Goal: Task Accomplishment & Management: Manage account settings

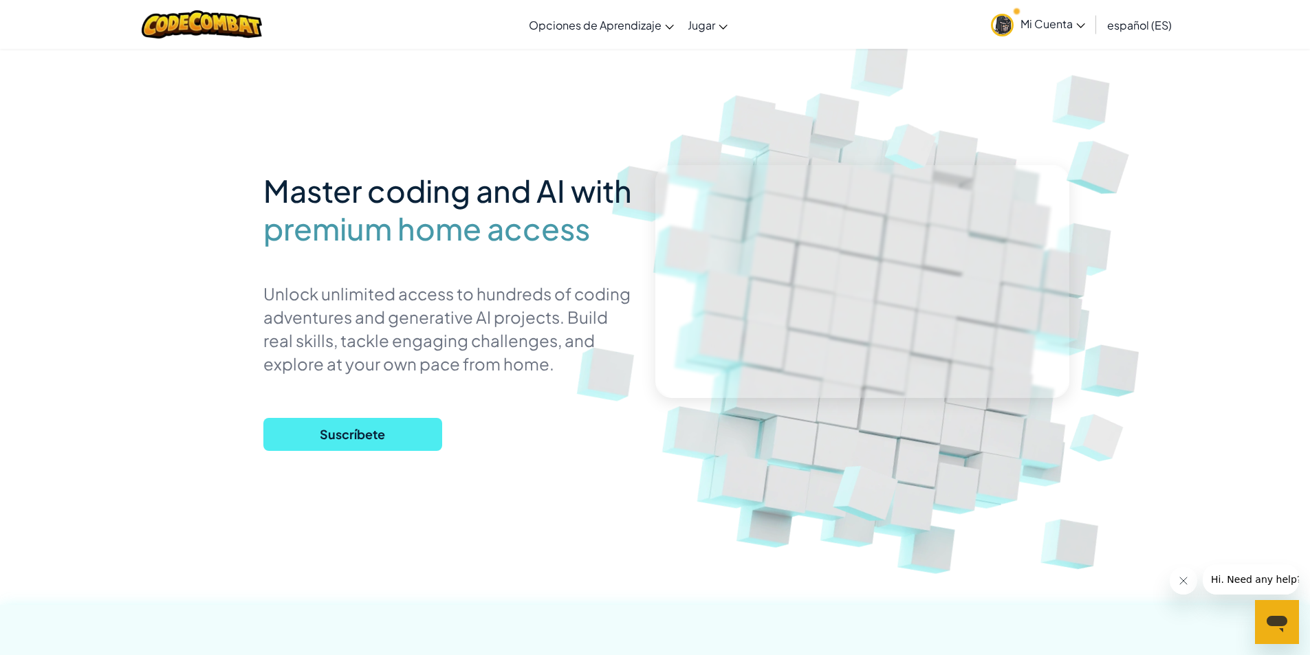
click at [1055, 18] on span "Mi Cuenta" at bounding box center [1052, 24] width 65 height 14
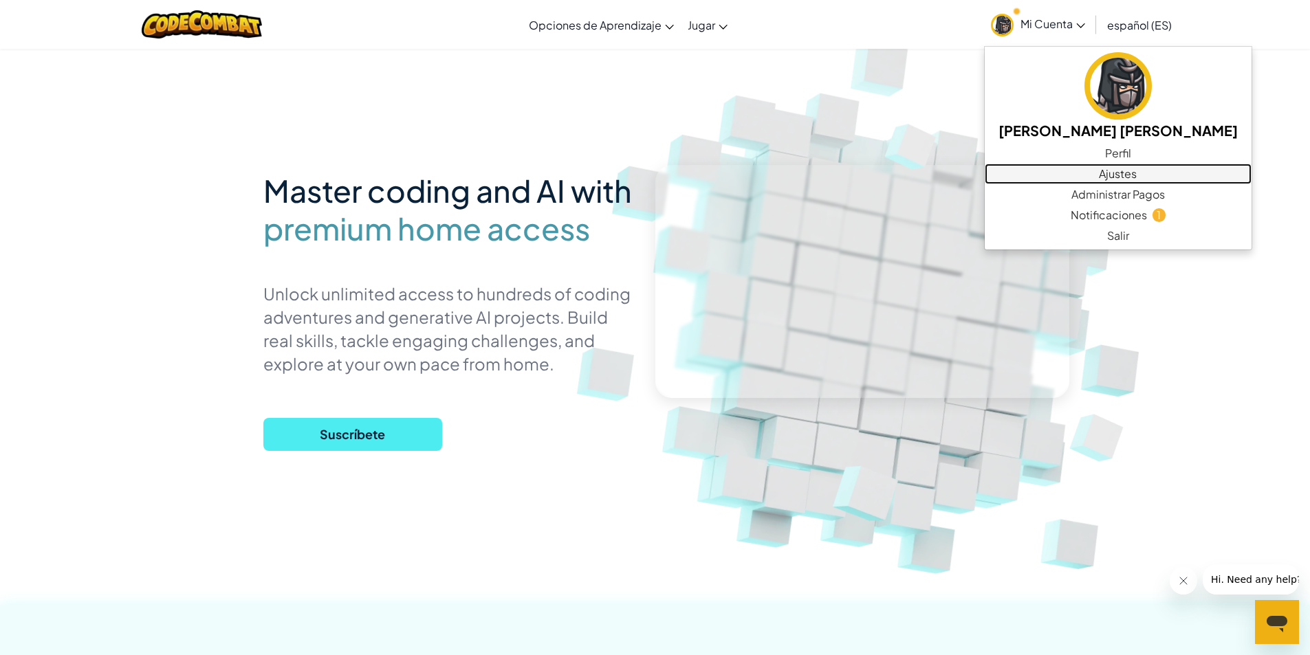
click at [1102, 175] on link "Ajustes" at bounding box center [1118, 174] width 267 height 21
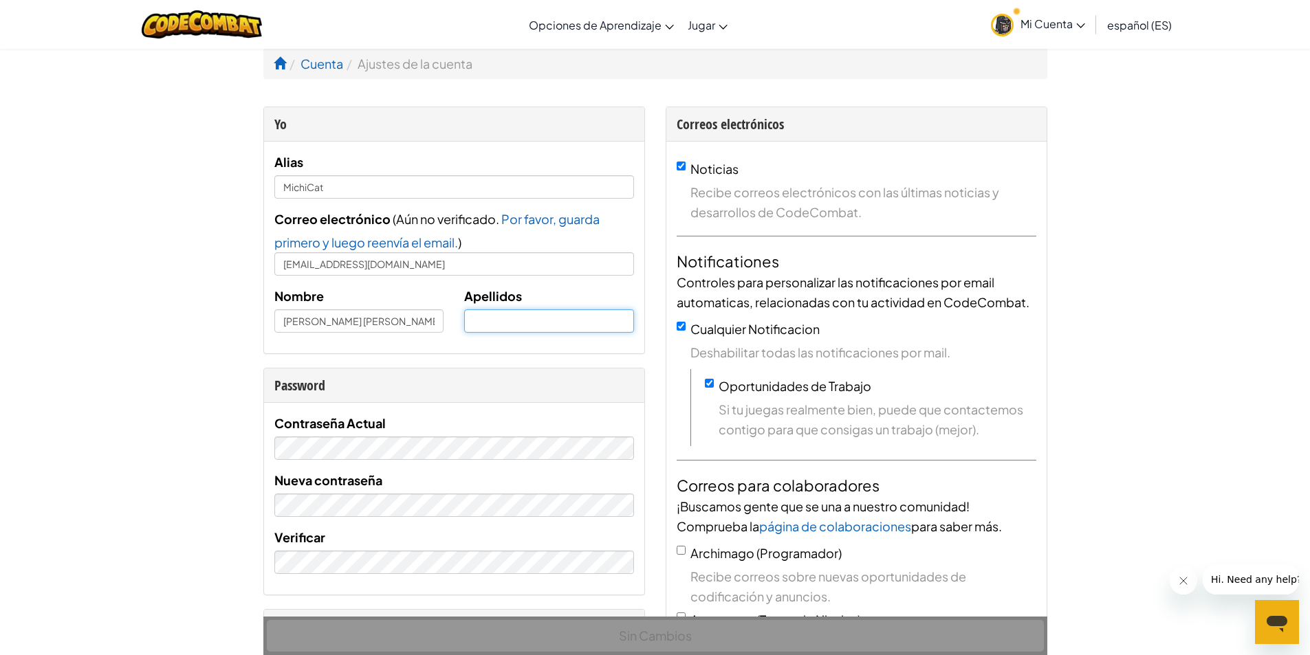
type input "MichiCat"
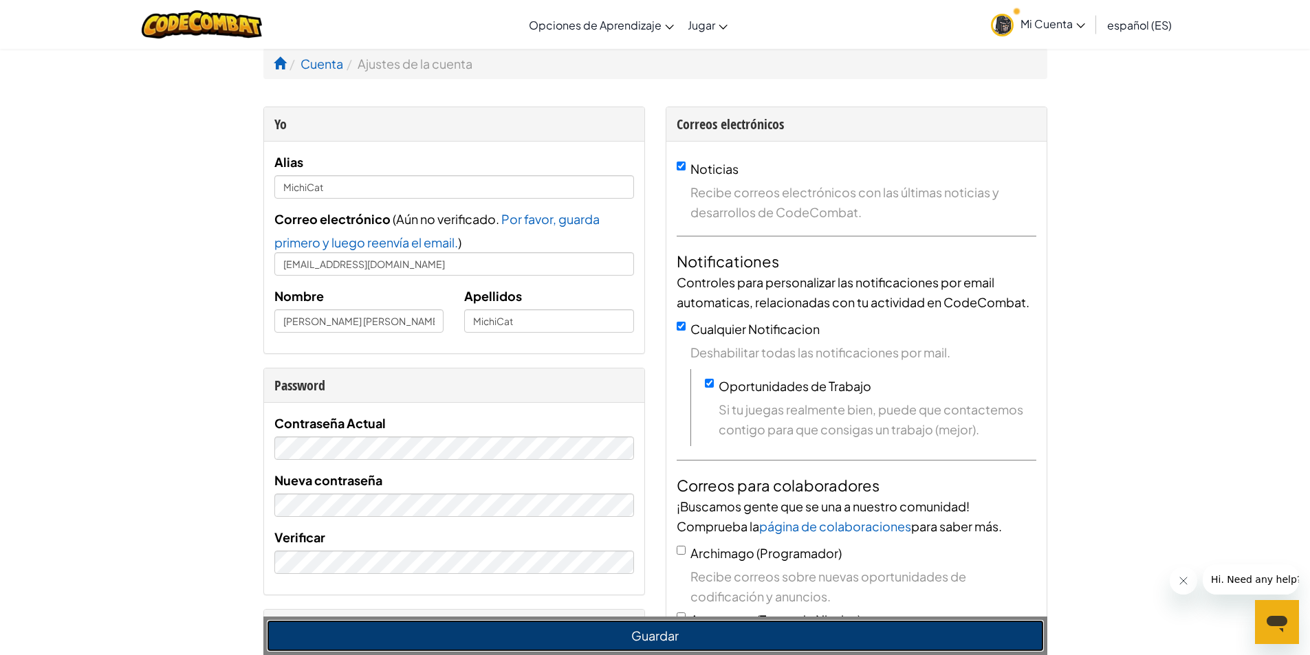
click at [648, 632] on button "Guardar" at bounding box center [655, 636] width 777 height 32
click at [664, 634] on button "Guardar" at bounding box center [655, 636] width 777 height 32
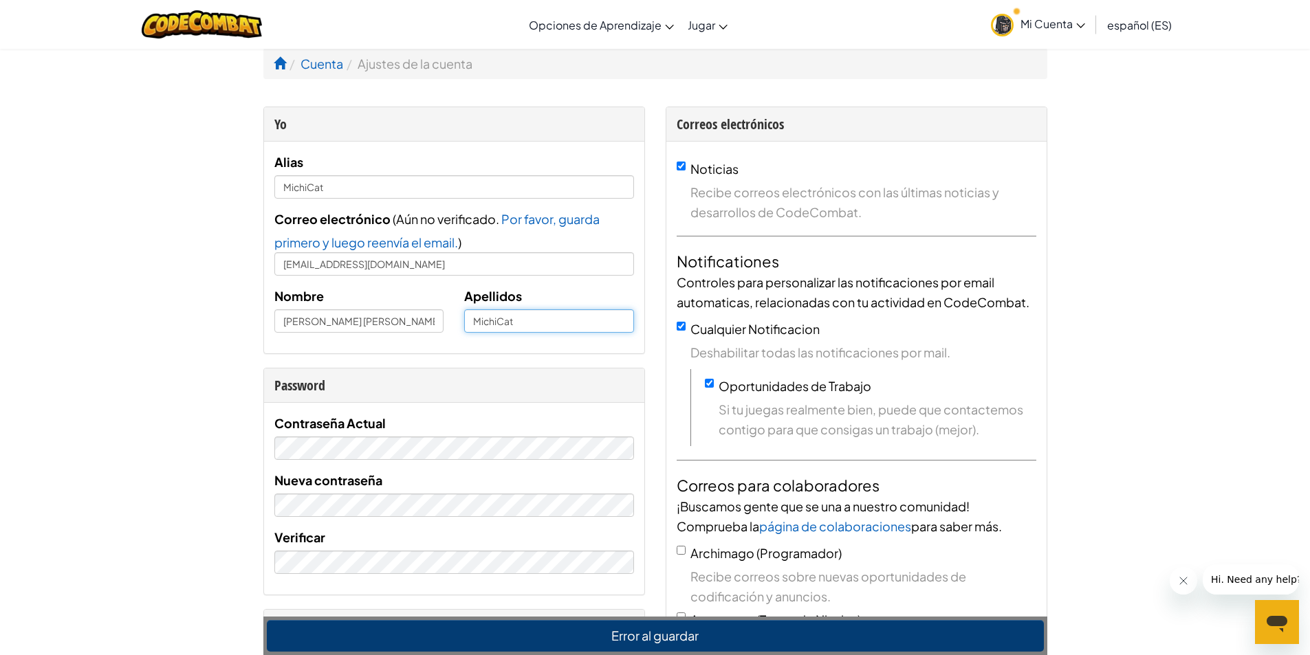
click at [510, 319] on input "MichiCat" at bounding box center [549, 320] width 170 height 23
click at [441, 364] on div "Yo Alias MichiCat Correo electrónico ( Aún no verificado. Por favor, guarda pri…" at bounding box center [454, 629] width 402 height 1044
drag, startPoint x: 545, startPoint y: 319, endPoint x: 409, endPoint y: 315, distance: 135.5
click at [409, 315] on div "Nombre [PERSON_NAME] [PERSON_NAME] Apellidos MichiCat" at bounding box center [454, 314] width 380 height 57
click at [428, 392] on div "Password" at bounding box center [454, 385] width 360 height 20
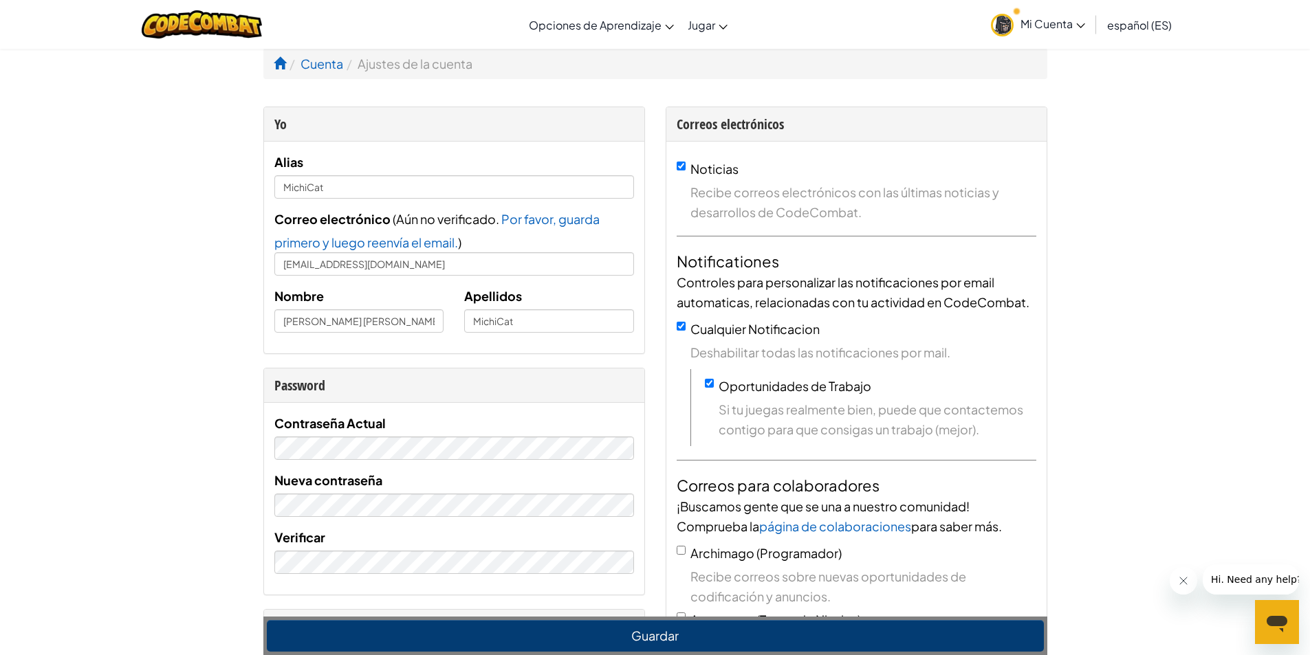
click at [594, 335] on div "Nombre [PERSON_NAME] [PERSON_NAME] Apellidos MichiCat" at bounding box center [454, 314] width 380 height 57
click at [567, 326] on input "MichiCat" at bounding box center [549, 320] width 170 height 23
type input "M"
click at [466, 374] on div "Password" at bounding box center [454, 386] width 380 height 34
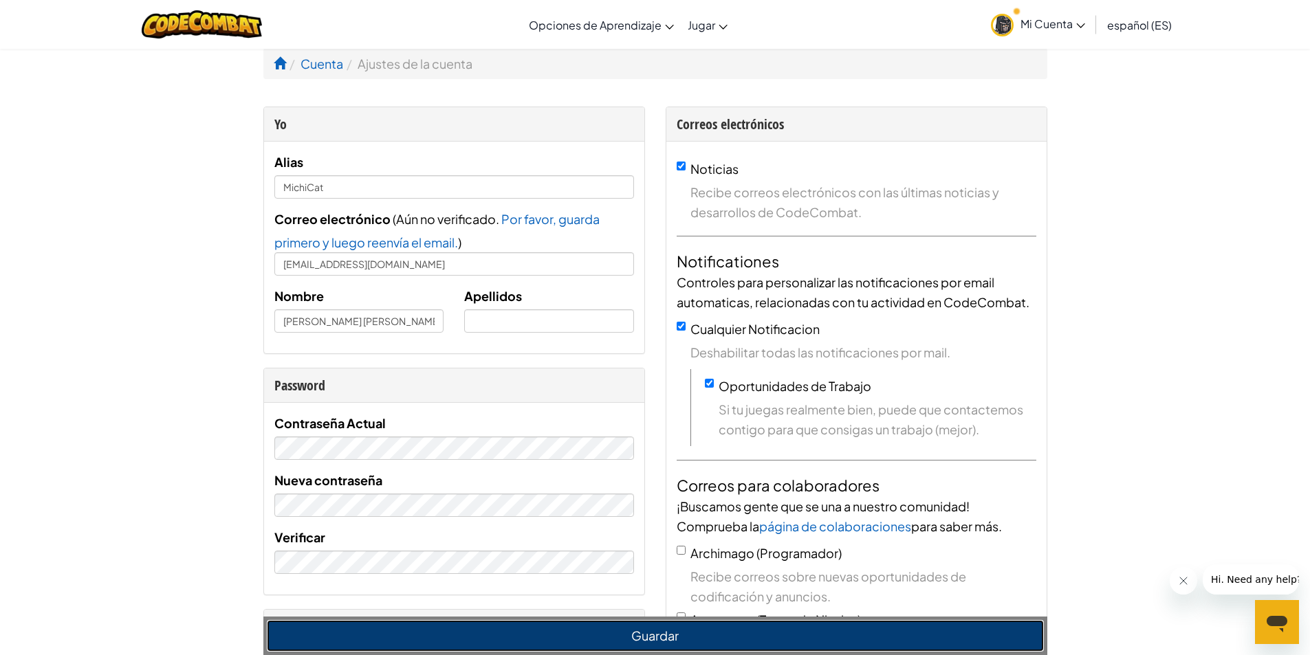
click at [654, 639] on button "Guardar" at bounding box center [655, 636] width 777 height 32
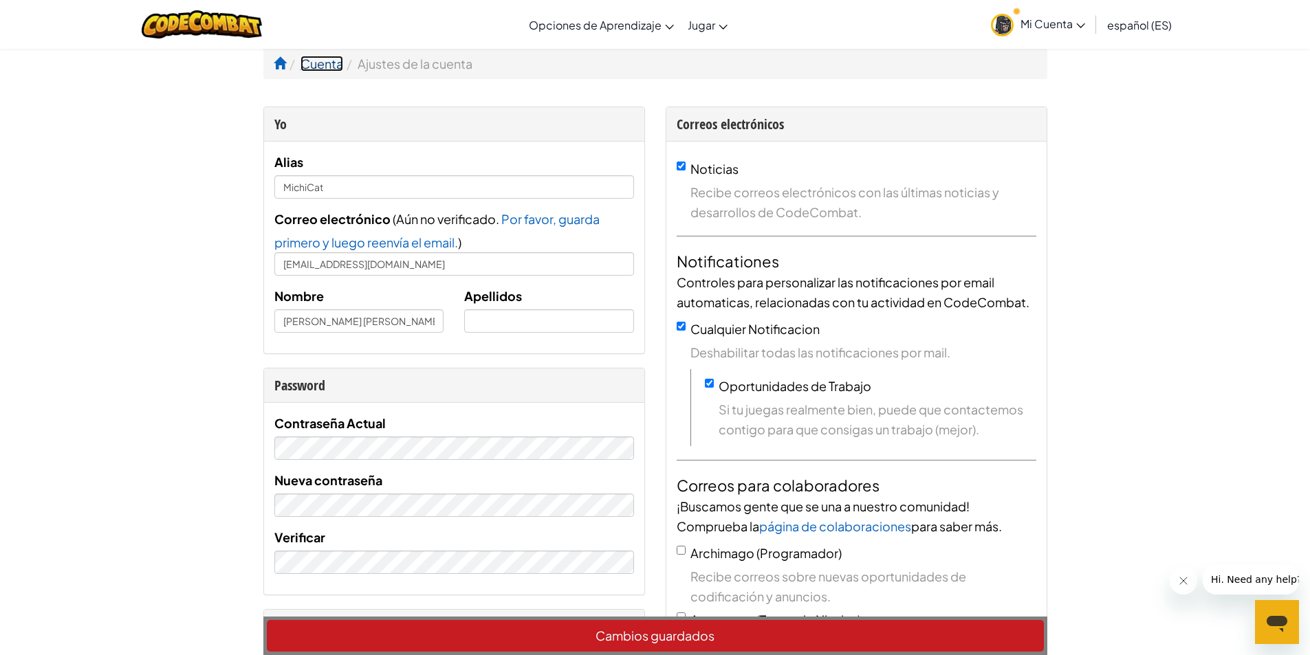
click at [320, 63] on link "Cuenta" at bounding box center [321, 64] width 43 height 16
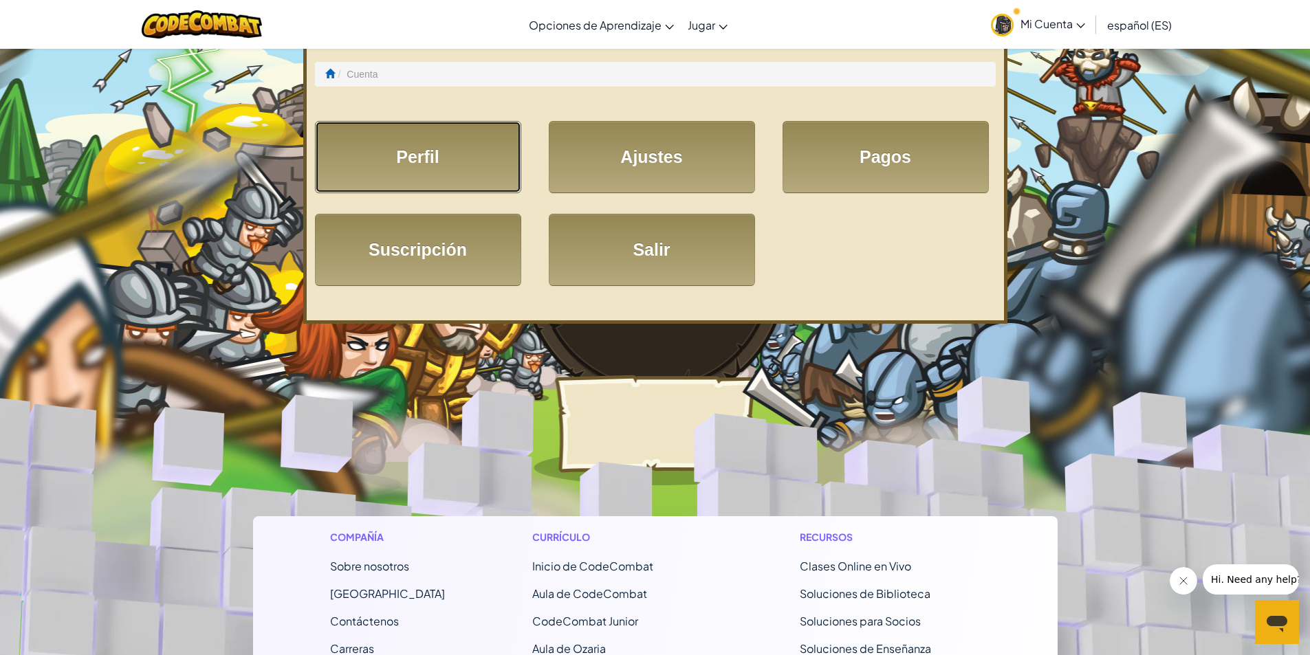
click at [448, 168] on link "Perfil" at bounding box center [418, 157] width 206 height 72
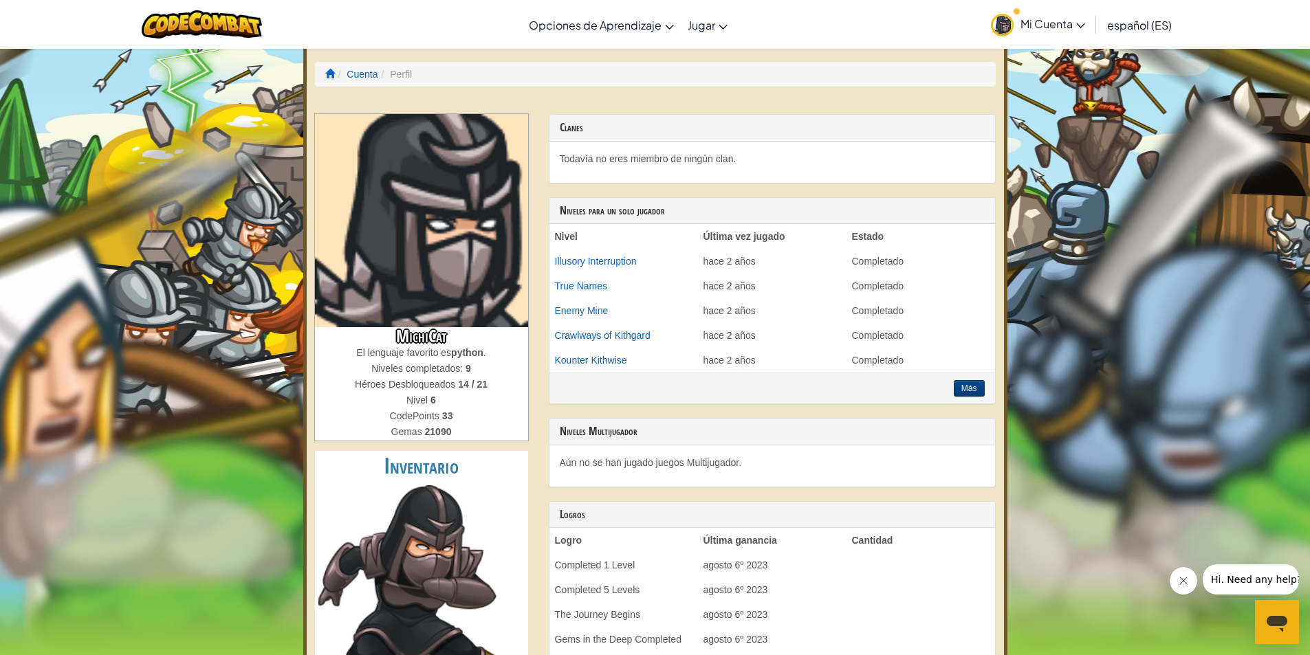
click at [1080, 32] on link "Mi Cuenta" at bounding box center [1038, 24] width 108 height 43
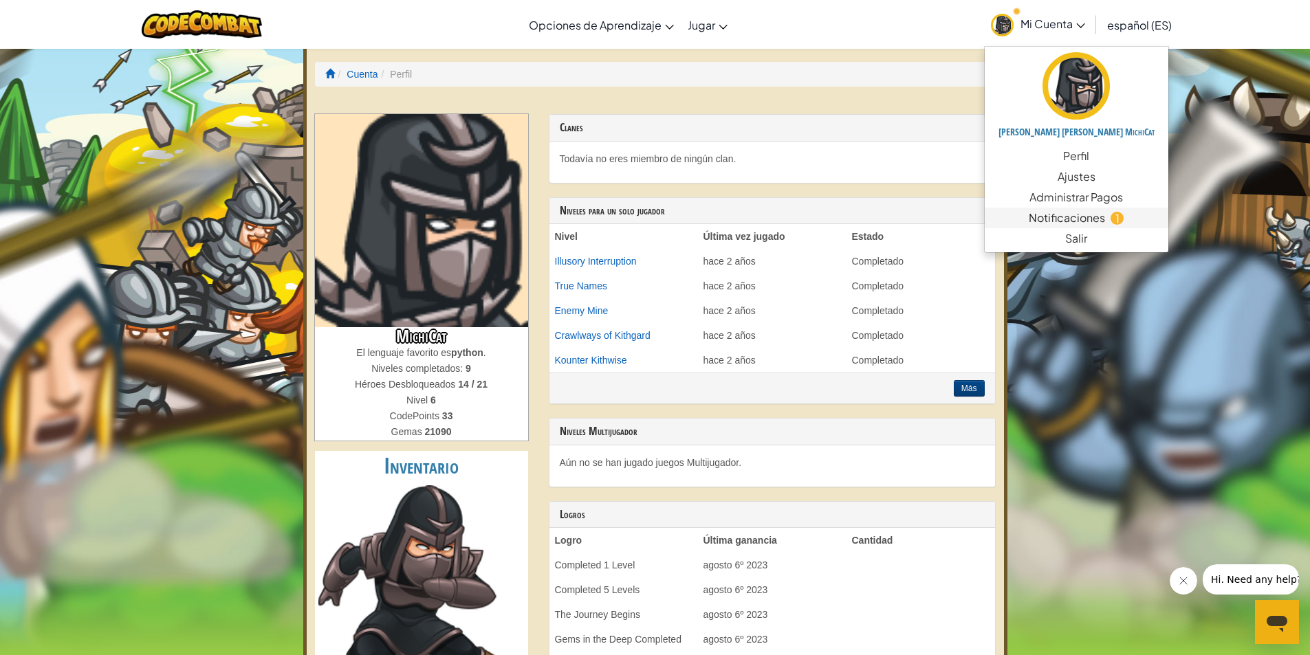
click at [1060, 219] on span "Notificaciones" at bounding box center [1067, 218] width 76 height 17
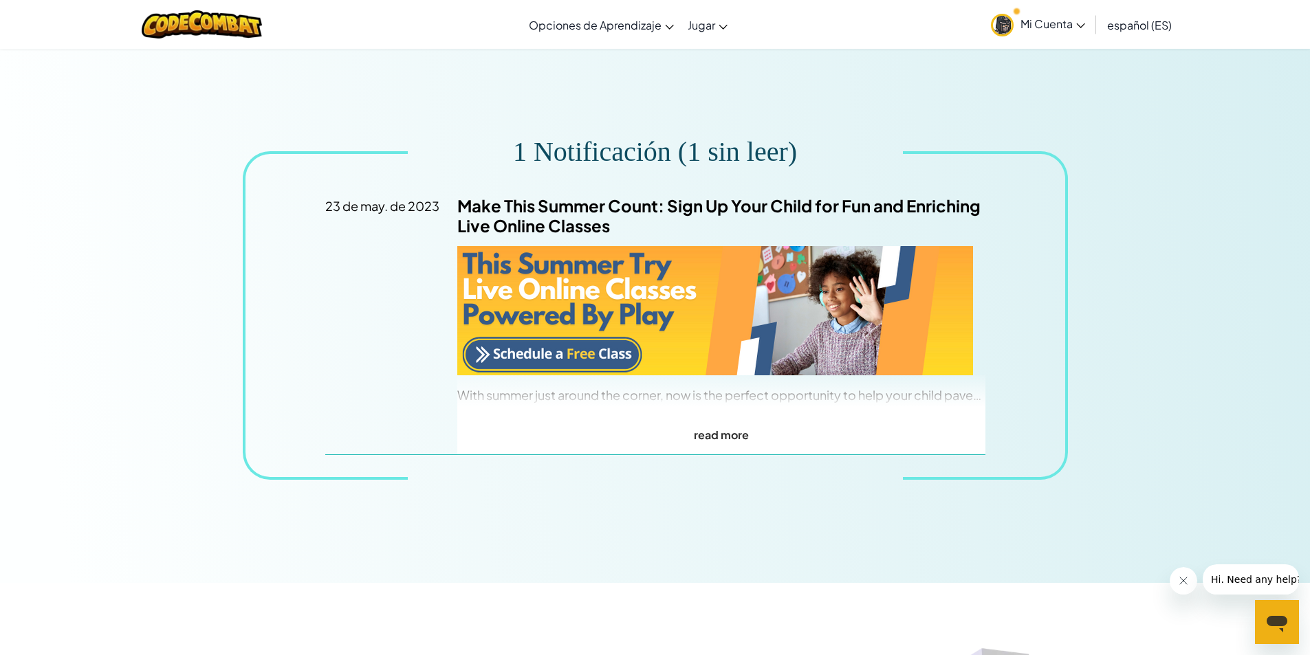
click at [1048, 23] on span "Mi Cuenta" at bounding box center [1052, 24] width 65 height 14
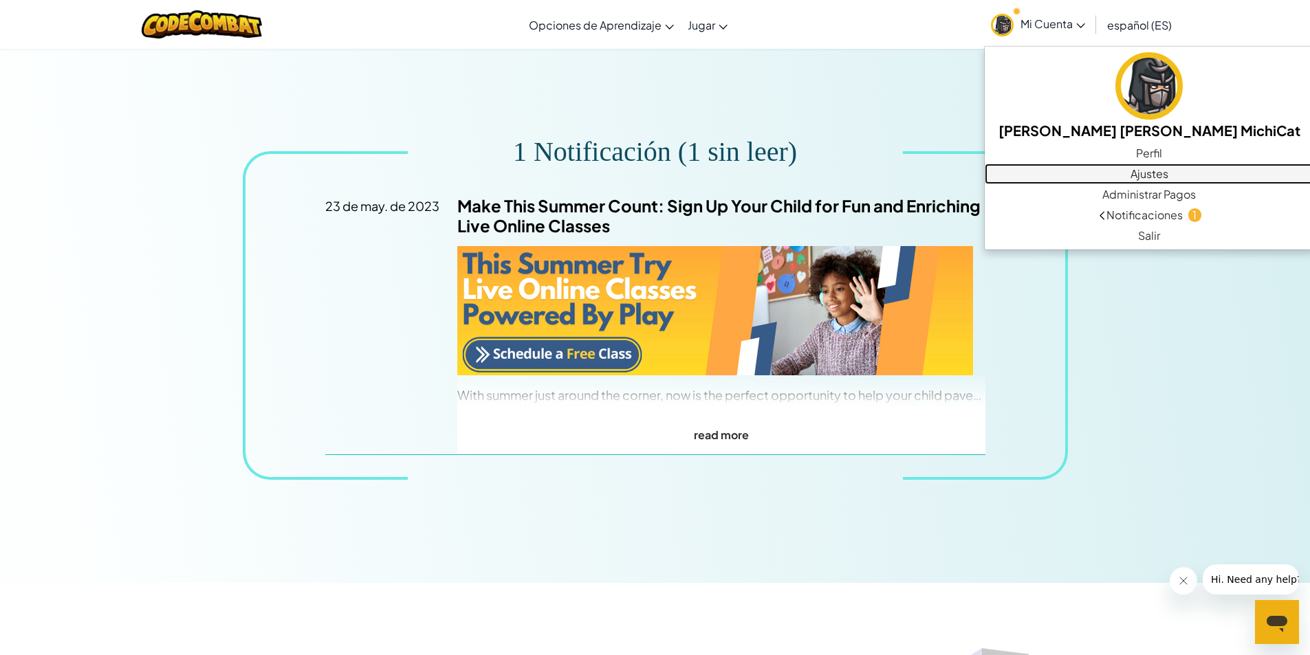
click at [1125, 173] on link "Ajustes" at bounding box center [1149, 174] width 329 height 21
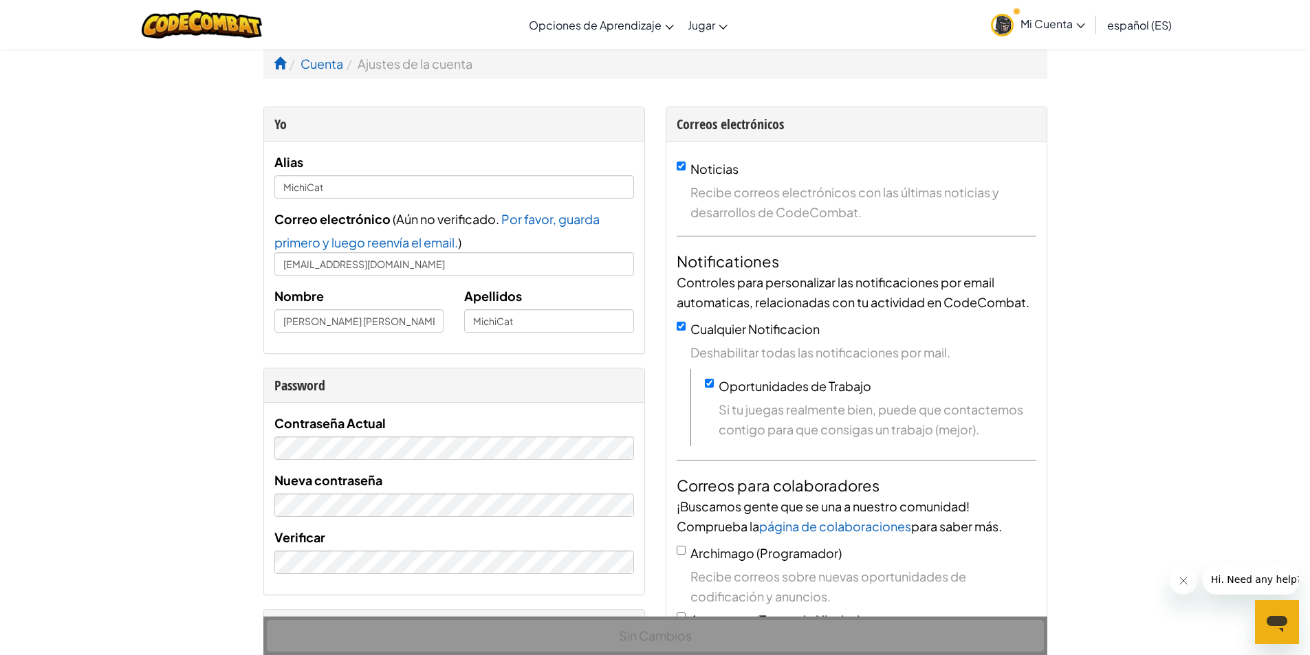
click at [540, 461] on div "Contraseña Actual Nueva contraseña Verificar" at bounding box center [454, 493] width 360 height 161
click at [409, 431] on div "Contraseña Actual" at bounding box center [454, 436] width 360 height 47
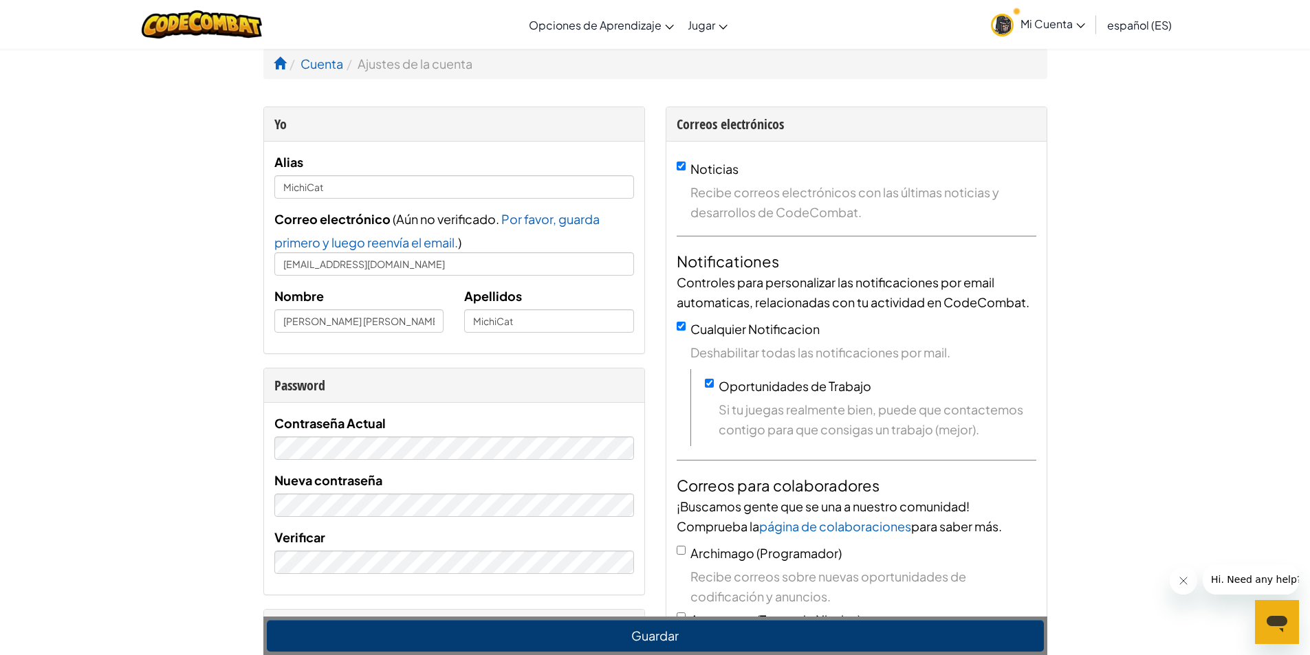
click at [640, 545] on div "Contraseña Actual Nueva contraseña Verificar" at bounding box center [454, 499] width 380 height 192
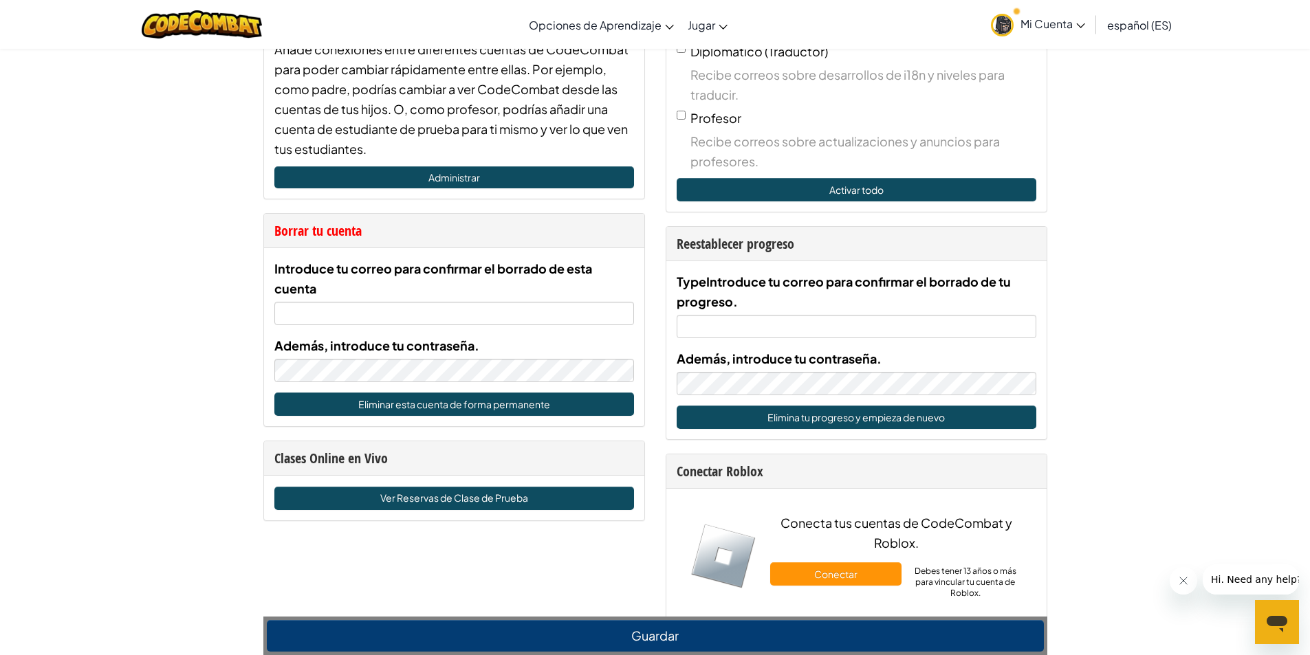
scroll to position [617, 0]
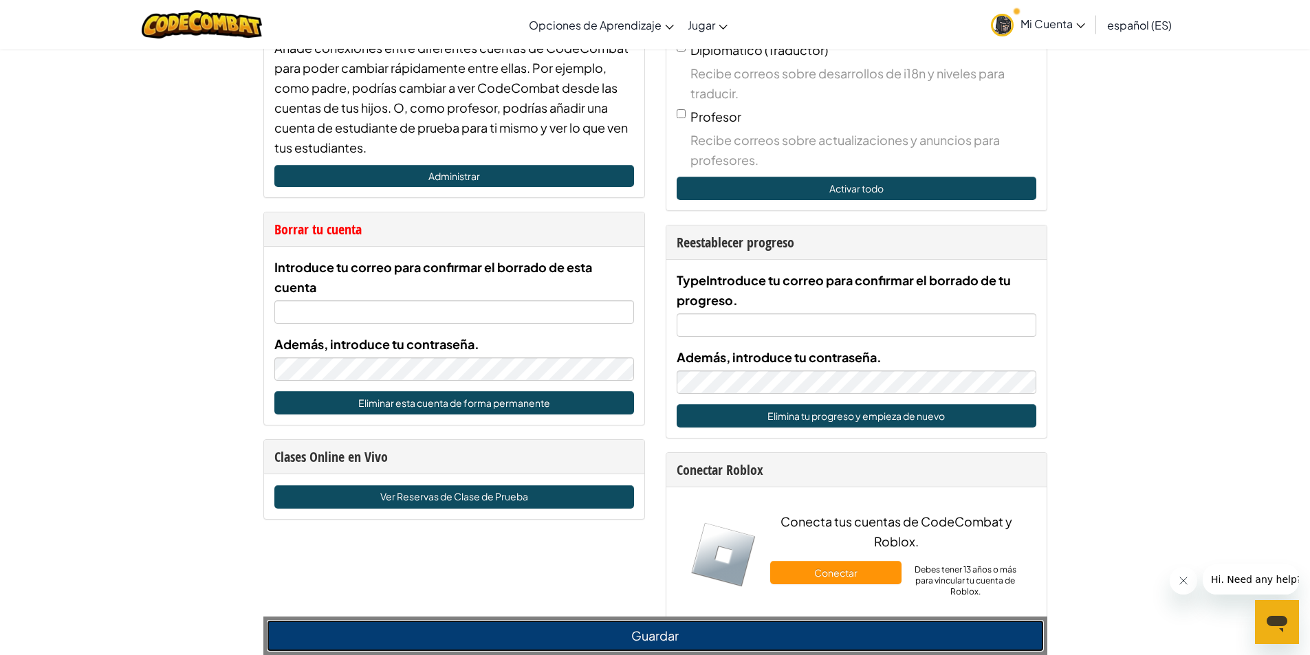
click at [638, 621] on button "Guardar" at bounding box center [655, 636] width 777 height 32
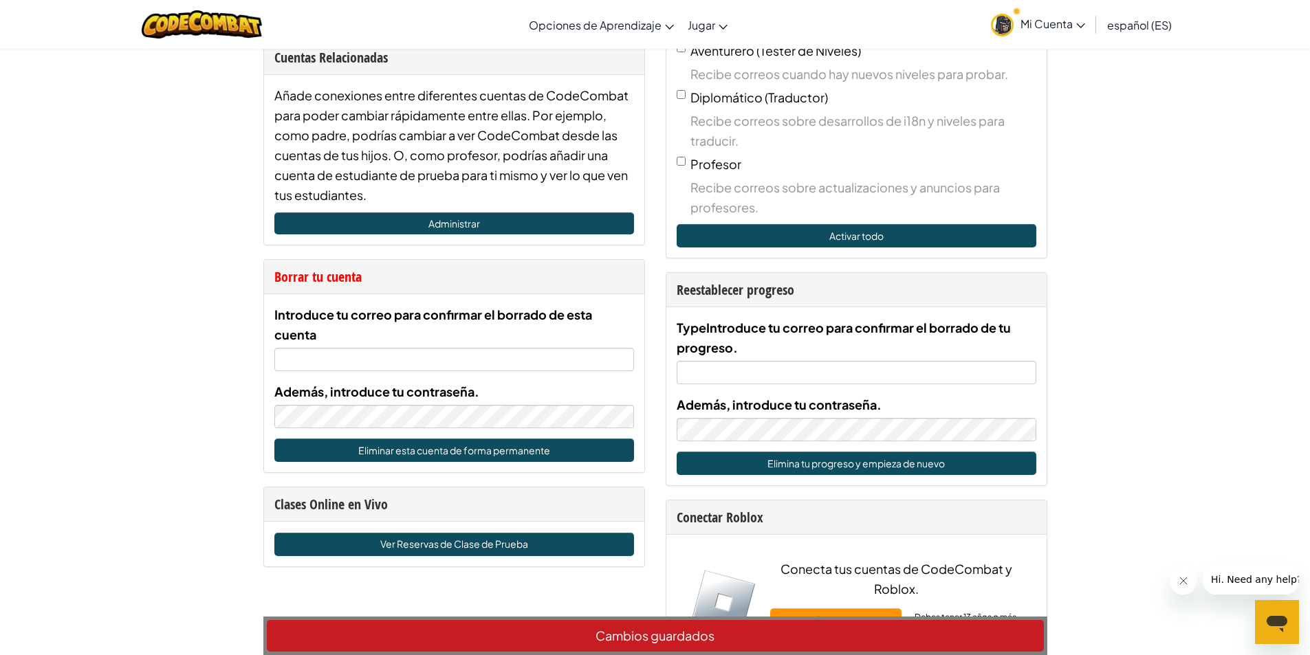
scroll to position [570, 0]
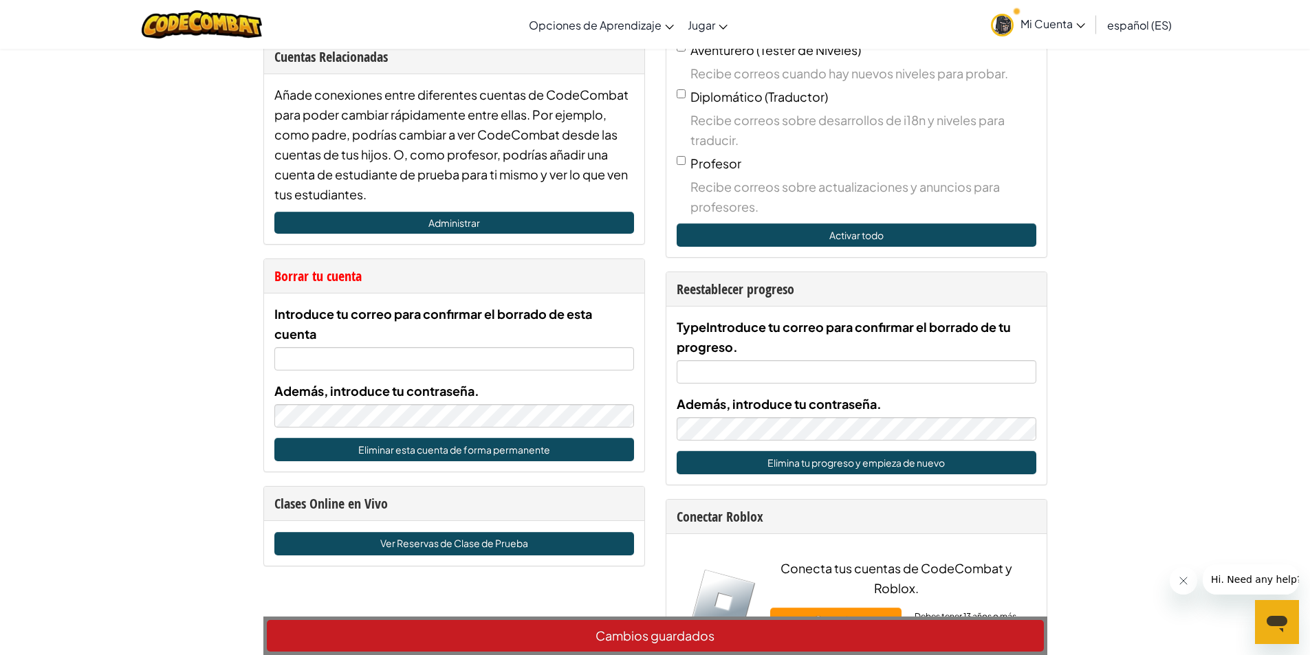
click at [1085, 18] on link "Mi Cuenta" at bounding box center [1038, 24] width 108 height 43
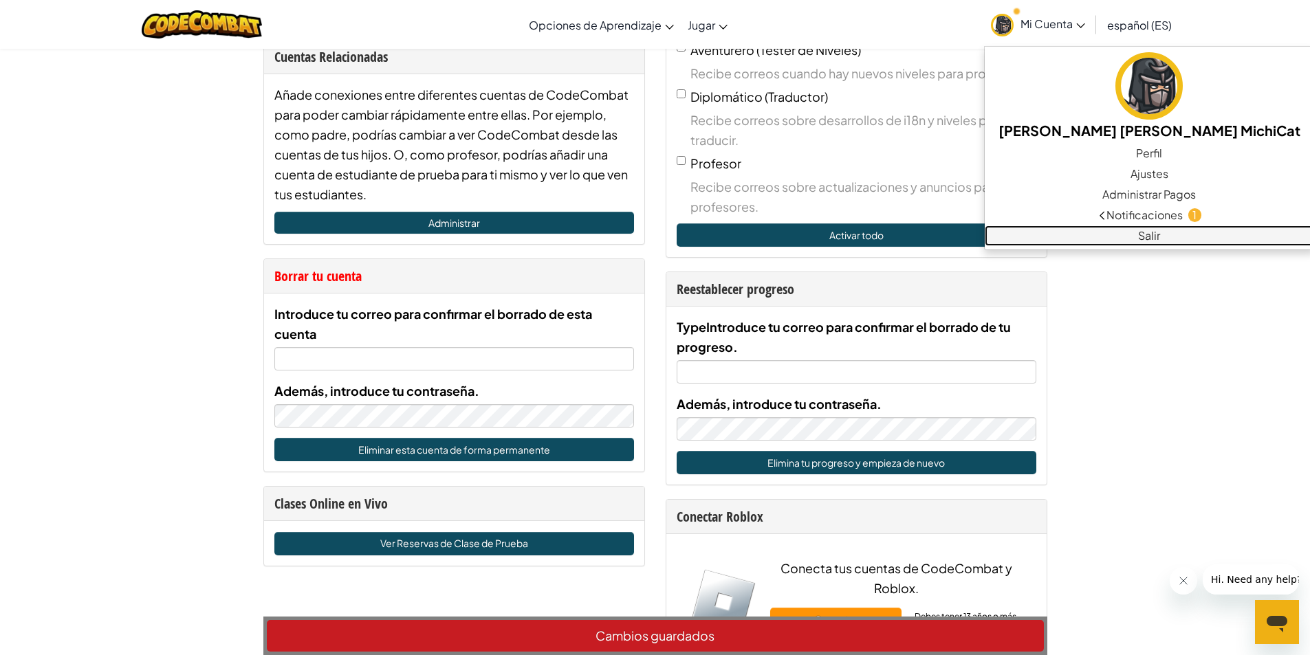
click at [1105, 236] on link "Salir" at bounding box center [1149, 236] width 329 height 21
